Goal: Contribute content: Contribute content

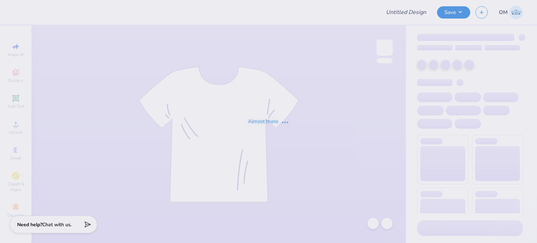
type input "[PERSON_NAME] : [GEOGRAPHIC_DATA][US_STATE] at [GEOGRAPHIC_DATA]"
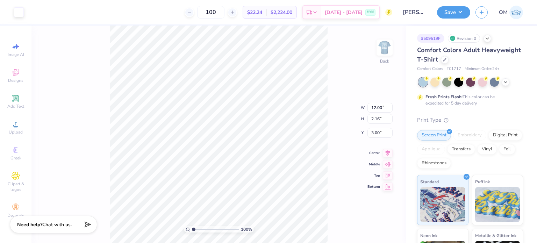
type input "13.16"
type input "2.37"
type input "14.01"
type input "2.53"
click at [333, 60] on div "100 % Back W 14.01 14.01 " H 2.53 2.53 " Y 3.00 3.00 " Center Middle Top Bottom" at bounding box center [218, 134] width 374 height 217
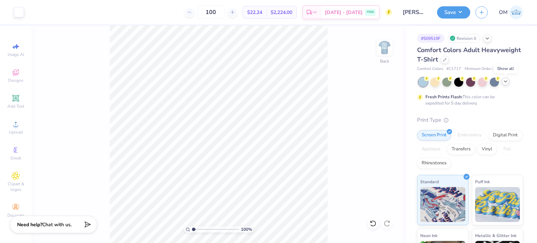
click at [503, 83] on icon at bounding box center [505, 82] width 6 height 6
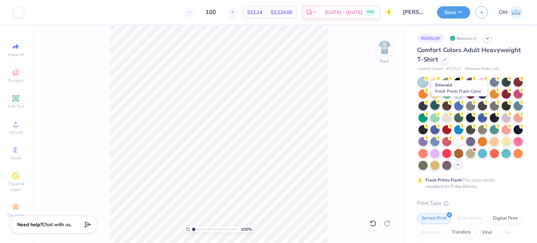
click at [439, 103] on div at bounding box center [434, 105] width 9 height 9
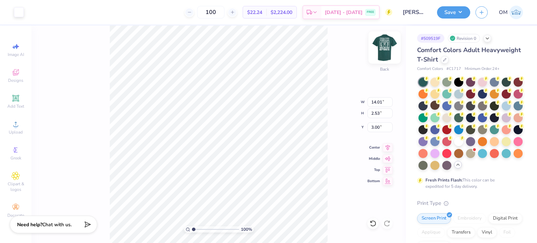
click at [387, 48] on img at bounding box center [384, 48] width 28 height 28
click at [387, 59] on img at bounding box center [384, 48] width 28 height 28
click at [383, 102] on input "14.01" at bounding box center [379, 102] width 25 height 10
type input "12.50"
type input "2.25"
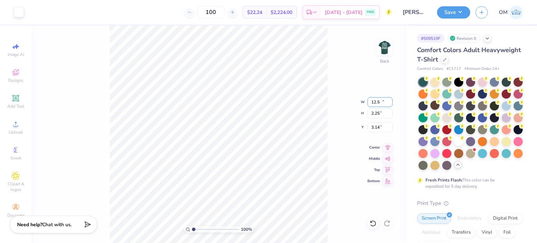
type input "3.14"
type input "13.25"
type input "2.39"
type input "14.00"
type input "2.52"
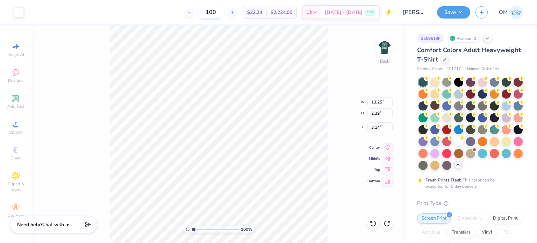
type input "13.25"
type input "2.39"
type input "12.50"
type input "2.25"
type input "13.19"
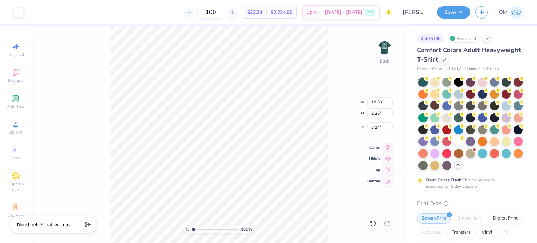
type input "2.38"
type input "13.97"
type input "2.52"
type input "14.09"
type input "2.54"
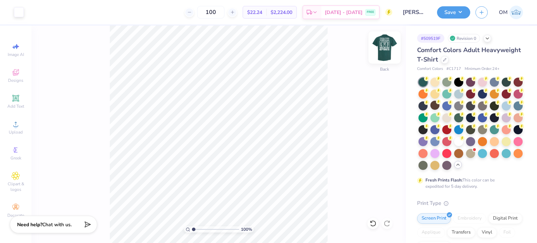
click at [393, 48] on img at bounding box center [384, 48] width 28 height 28
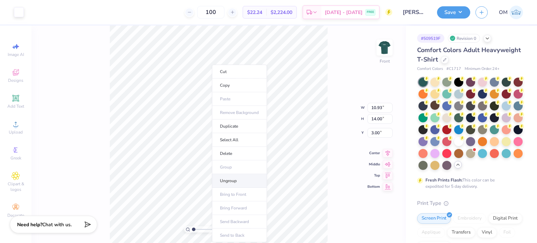
click at [231, 178] on li "Ungroup" at bounding box center [239, 181] width 55 height 14
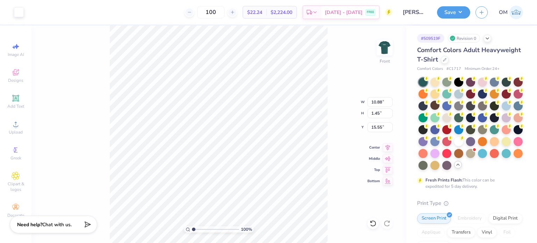
type input "20.79"
type input "15.36"
type input "4.19"
type input "15.70"
type input "11.65"
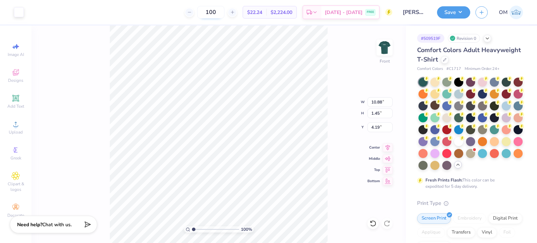
type input "1.55"
type input "4.09"
type input "12.42"
type input "1.66"
type input "3.98"
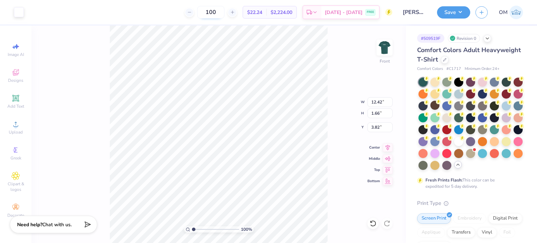
type input "3.82"
type input "16.06"
type input "3.98"
type input "11.65"
type input "1.55"
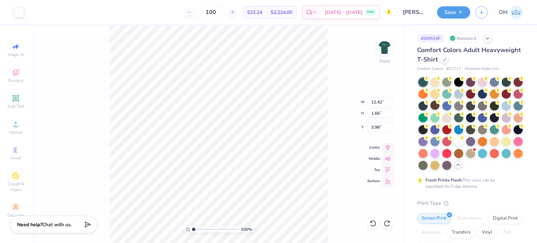
type input "4.09"
type input "10.88"
type input "1.45"
type input "20.79"
type input "19.05"
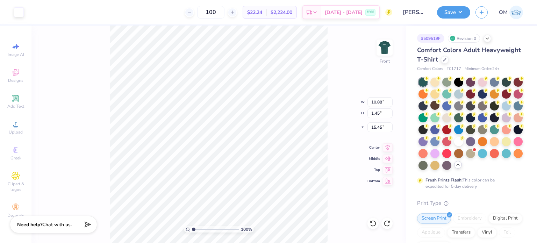
type input "15.55"
type input "1.45"
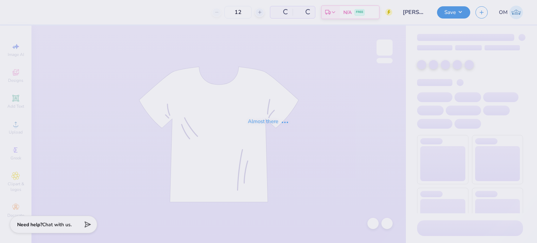
type input "100"
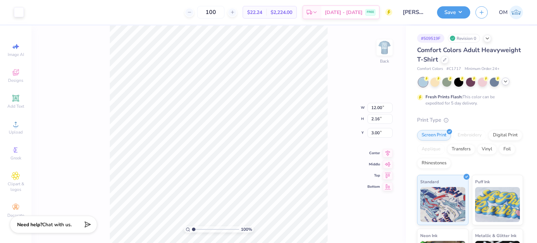
drag, startPoint x: 510, startPoint y: 82, endPoint x: 505, endPoint y: 82, distance: 4.9
click at [505, 82] on div at bounding box center [470, 82] width 104 height 9
click at [505, 82] on polyline at bounding box center [505, 81] width 3 height 1
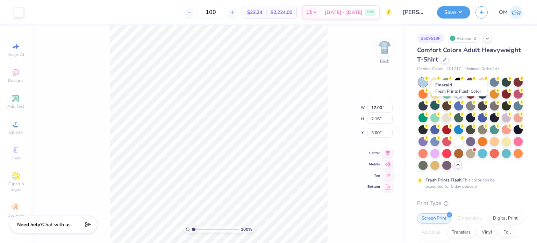
click at [439, 103] on div at bounding box center [434, 105] width 9 height 9
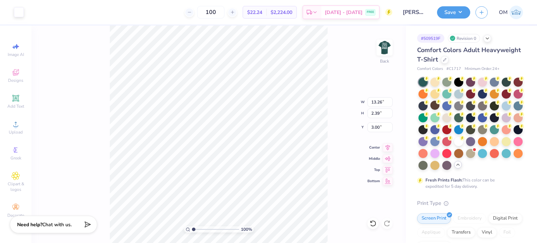
type input "13.26"
type input "2.39"
type input "14.09"
type input "2.54"
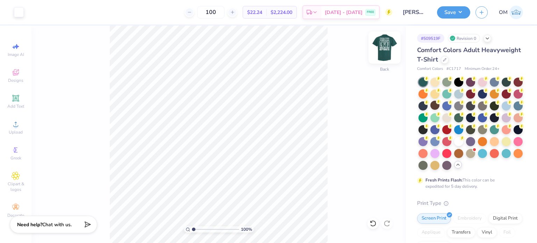
click at [387, 49] on img at bounding box center [384, 48] width 28 height 28
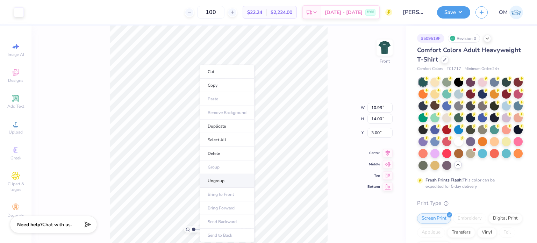
click at [219, 183] on li "Ungroup" at bounding box center [227, 181] width 55 height 14
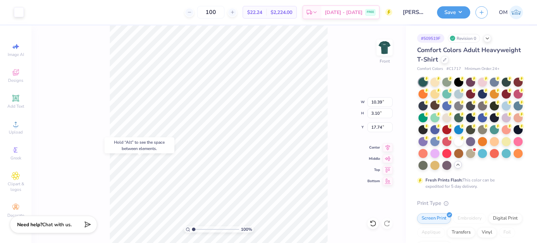
type input "17.74"
click at [166, 152] on div "Hold “Alt” to see the space between elements." at bounding box center [139, 145] width 70 height 16
type input "4.47"
type input "15.75"
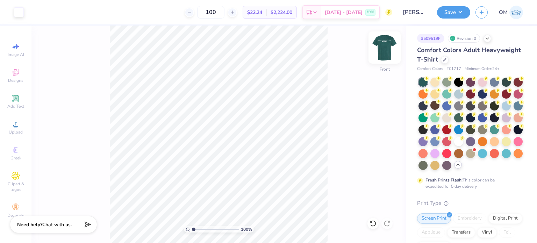
click at [386, 55] on img at bounding box center [384, 48] width 28 height 28
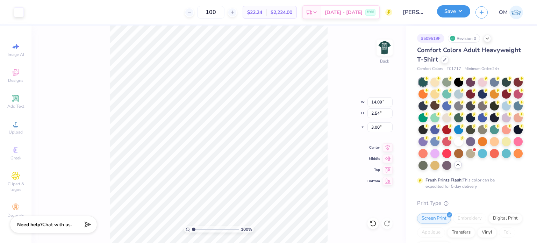
click at [449, 10] on button "Save" at bounding box center [453, 11] width 33 height 12
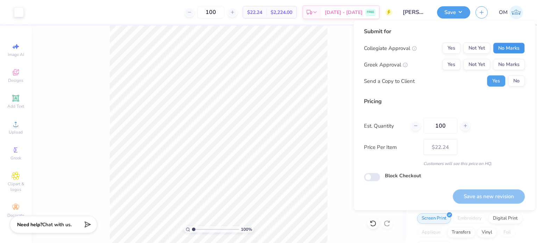
click at [513, 50] on button "No Marks" at bounding box center [509, 48] width 32 height 11
click at [452, 47] on button "Yes" at bounding box center [451, 48] width 18 height 11
click at [513, 70] on div "Collegiate Approval Yes Not Yet No Marks Greek Approval Yes Not Yet No Marks Se…" at bounding box center [444, 65] width 161 height 44
click at [509, 67] on button "No Marks" at bounding box center [509, 64] width 32 height 11
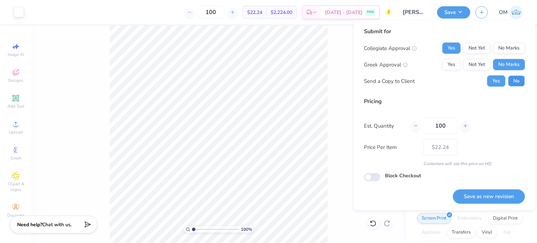
click at [519, 84] on button "No" at bounding box center [516, 80] width 17 height 11
drag, startPoint x: 475, startPoint y: 203, endPoint x: 459, endPoint y: 191, distance: 20.4
click at [459, 191] on div "Submit for Collegiate Approval Yes Not Yet No Marks Greek Approval Yes Not Yet …" at bounding box center [444, 115] width 182 height 190
click at [459, 191] on button "Save as new revision" at bounding box center [488, 196] width 72 height 14
type input "$22.24"
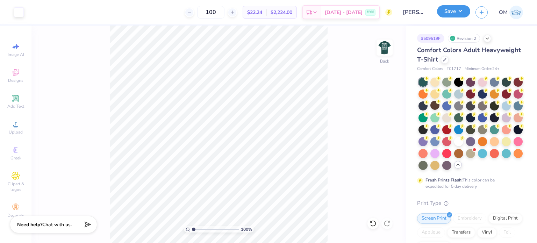
click at [453, 9] on button "Save" at bounding box center [453, 11] width 33 height 12
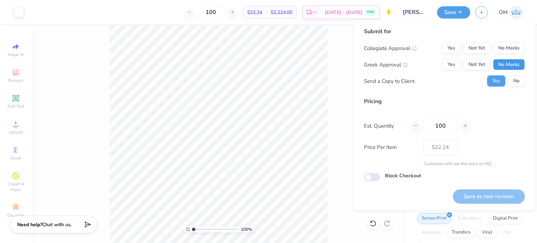
click at [500, 68] on button "No Marks" at bounding box center [509, 64] width 32 height 11
click at [452, 46] on button "Yes" at bounding box center [451, 48] width 18 height 11
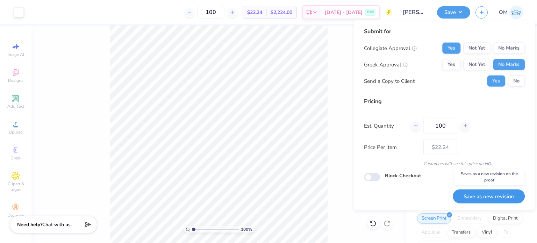
click at [484, 203] on button "Save as new revision" at bounding box center [488, 196] width 72 height 14
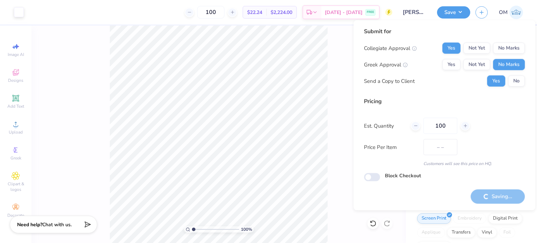
type input "$22.24"
